Goal: Task Accomplishment & Management: Use online tool/utility

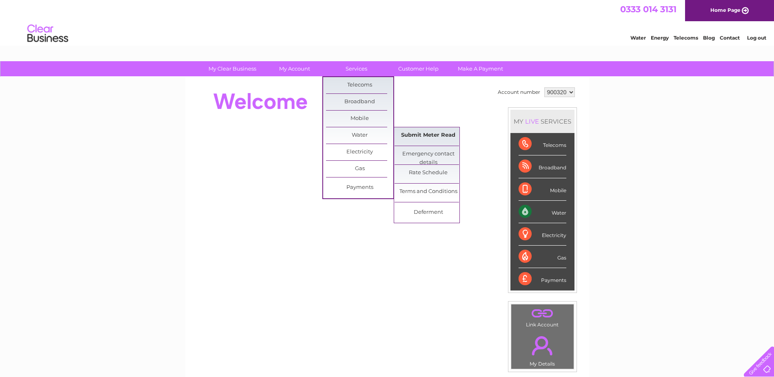
click at [433, 135] on link "Submit Meter Read" at bounding box center [428, 135] width 67 height 16
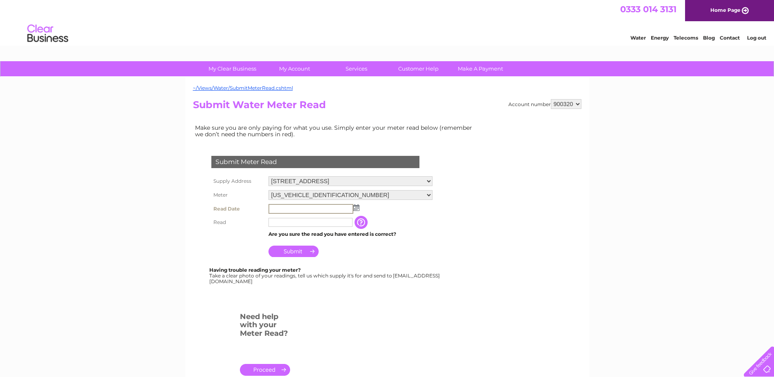
click at [290, 212] on input "text" at bounding box center [311, 209] width 85 height 10
click at [353, 207] on input "text" at bounding box center [311, 209] width 85 height 10
click at [356, 208] on img at bounding box center [356, 207] width 6 height 7
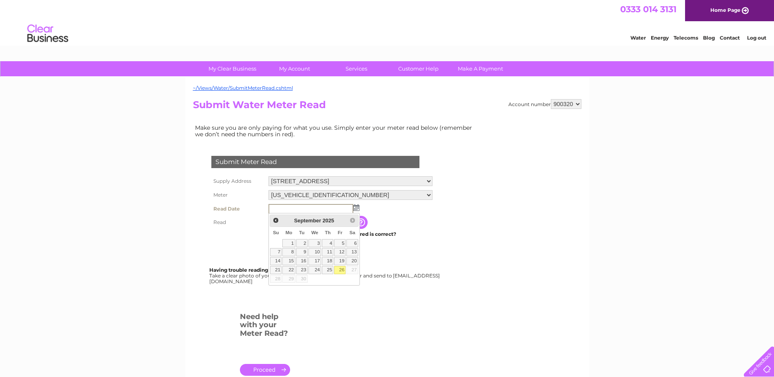
click at [341, 269] on link "26" at bounding box center [339, 270] width 11 height 8
type input "2025/09/26"
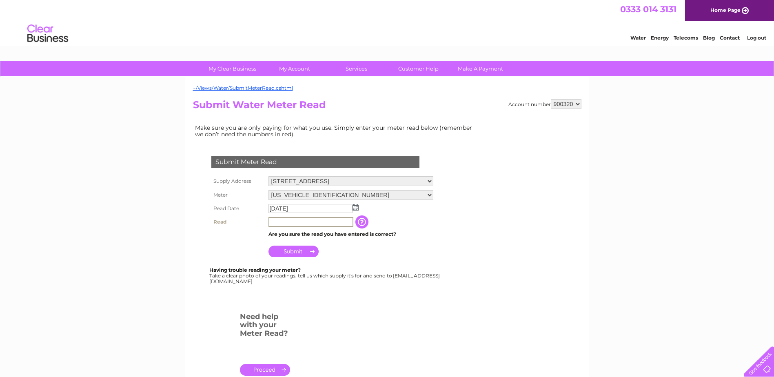
click at [286, 223] on input "text" at bounding box center [311, 222] width 85 height 10
type input "00093"
click at [301, 256] on input "Submit" at bounding box center [294, 251] width 50 height 11
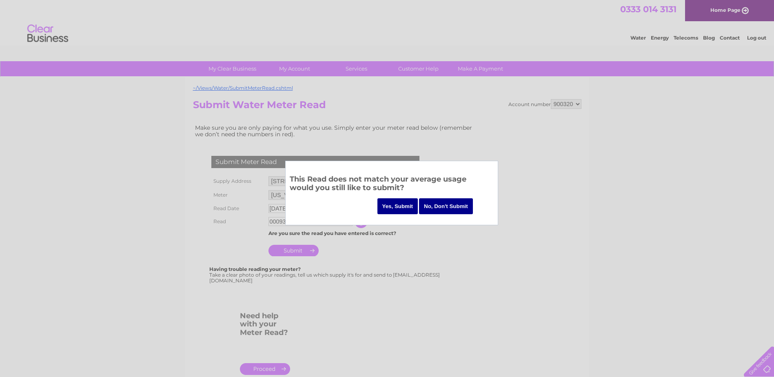
click at [396, 205] on input "Yes, Submit" at bounding box center [398, 206] width 41 height 16
